Goal: Task Accomplishment & Management: Manage account settings

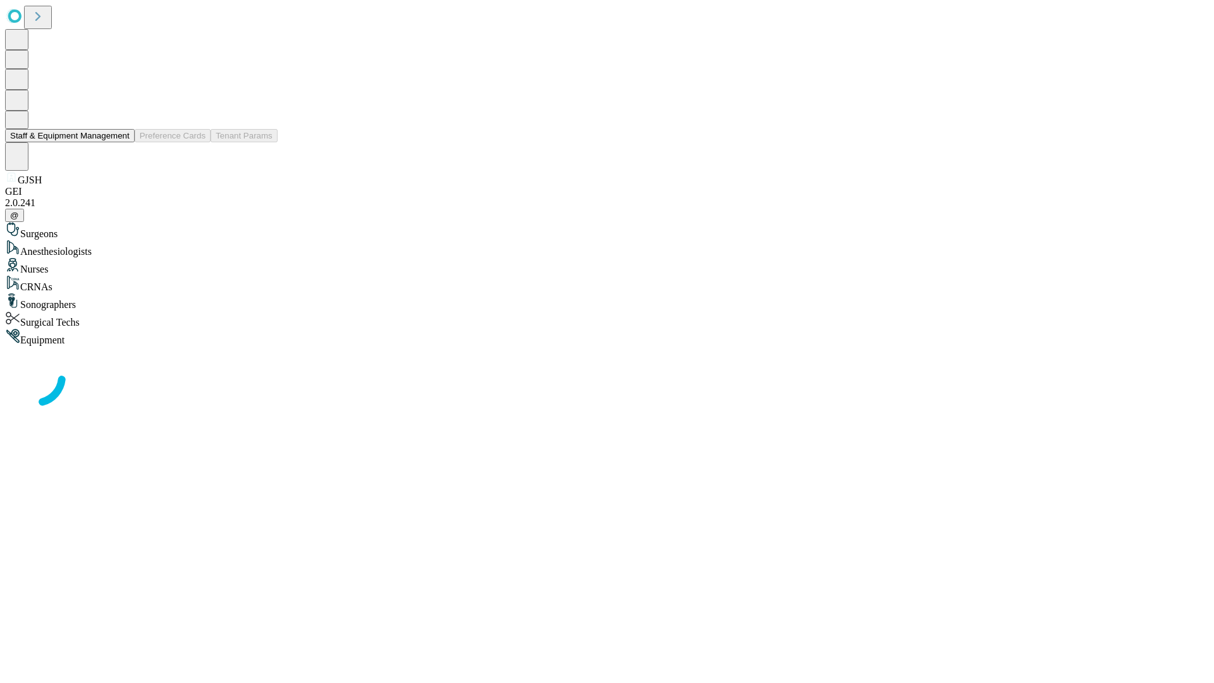
click at [121, 142] on button "Staff & Equipment Management" at bounding box center [70, 135] width 130 height 13
